Goal: Navigation & Orientation: Find specific page/section

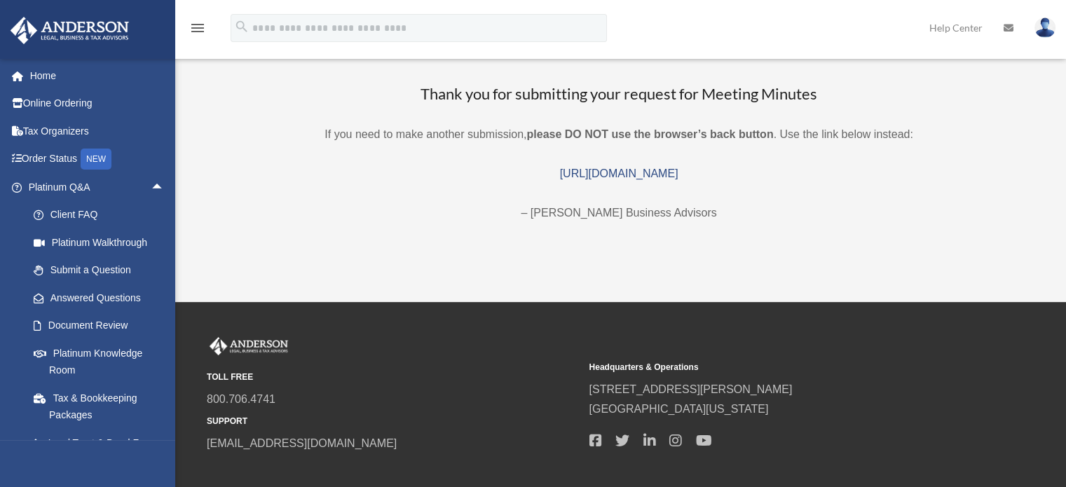
scroll to position [70, 0]
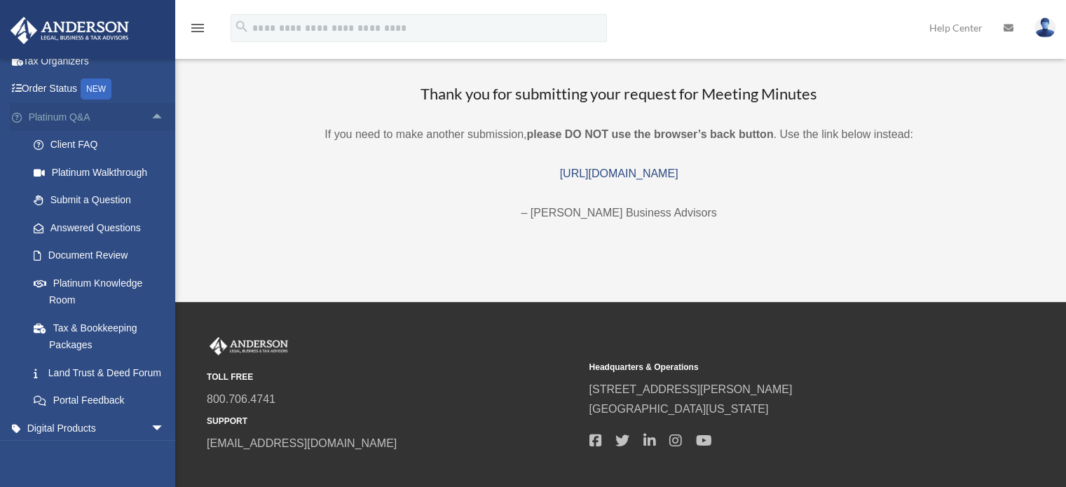
click at [64, 123] on link "Platinum Q&A arrow_drop_up" at bounding box center [98, 117] width 176 height 28
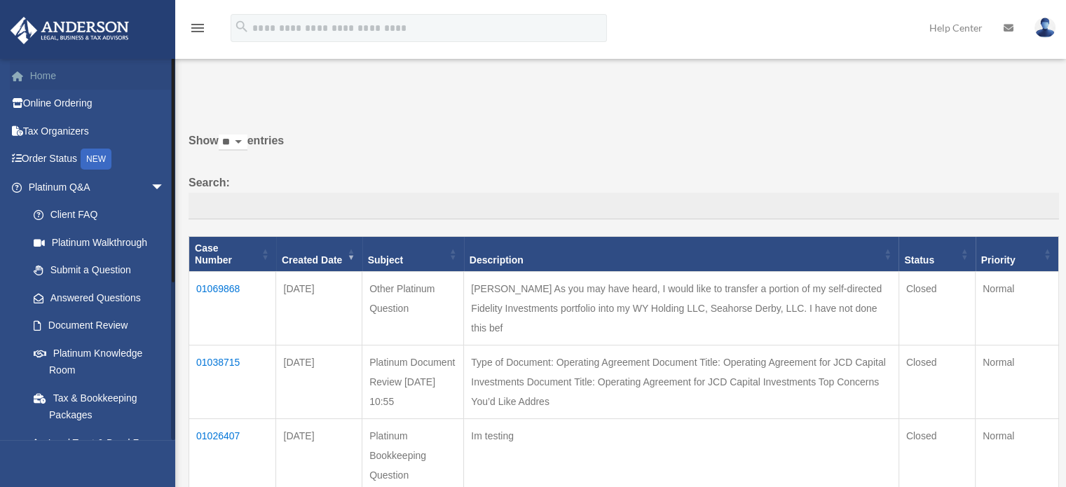
click at [50, 79] on link "Home" at bounding box center [98, 76] width 176 height 28
